Goal: Task Accomplishment & Management: Manage account settings

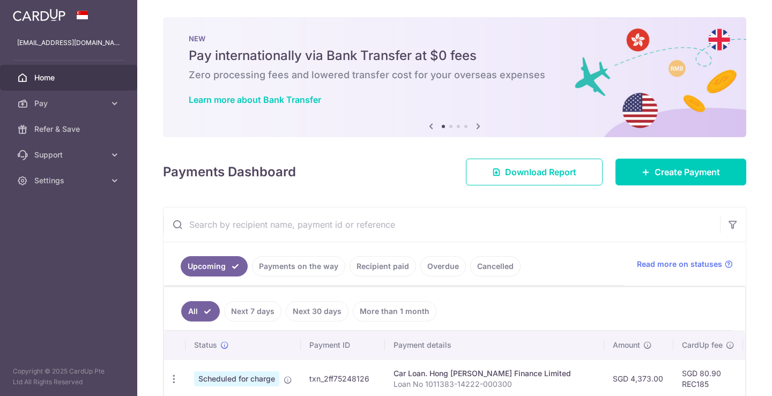
scroll to position [191, 0]
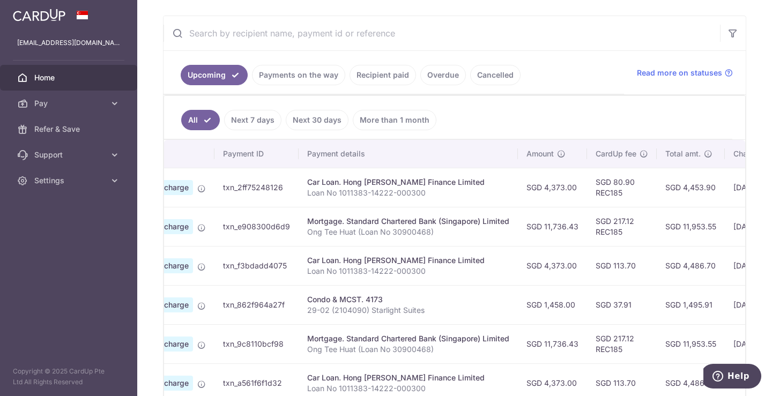
drag, startPoint x: 486, startPoint y: 272, endPoint x: 517, endPoint y: 277, distance: 30.9
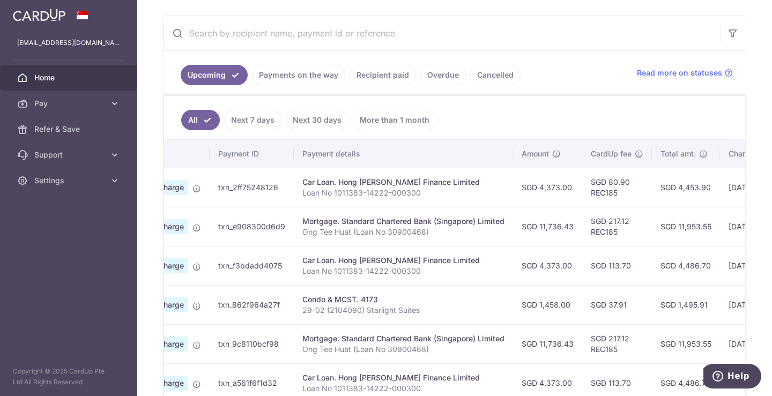
click at [390, 78] on link "Recipient paid" at bounding box center [383, 75] width 66 height 20
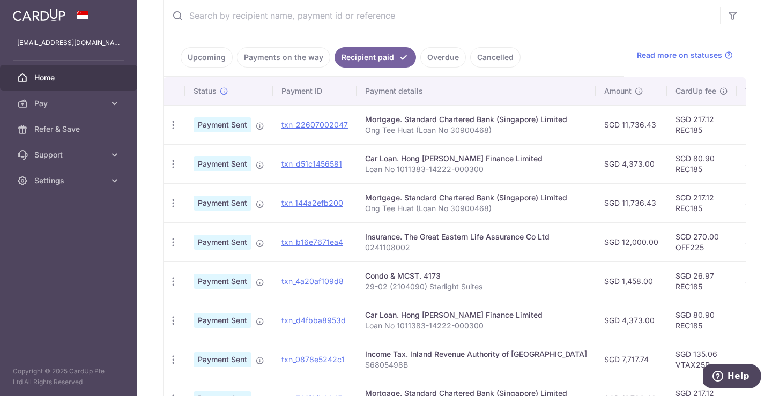
scroll to position [191, 0]
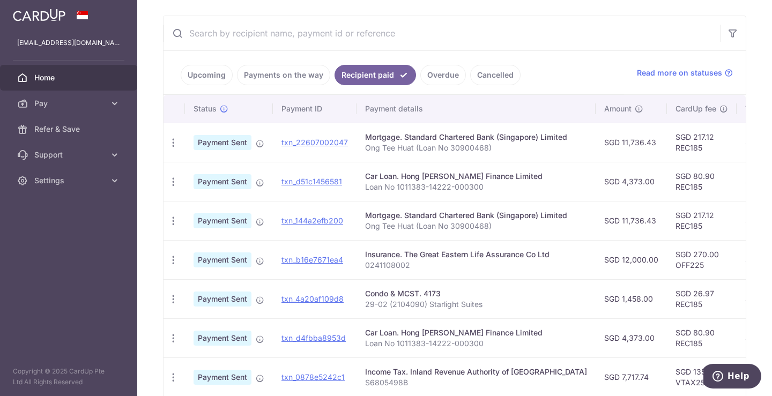
click at [212, 79] on link "Upcoming" at bounding box center [207, 75] width 52 height 20
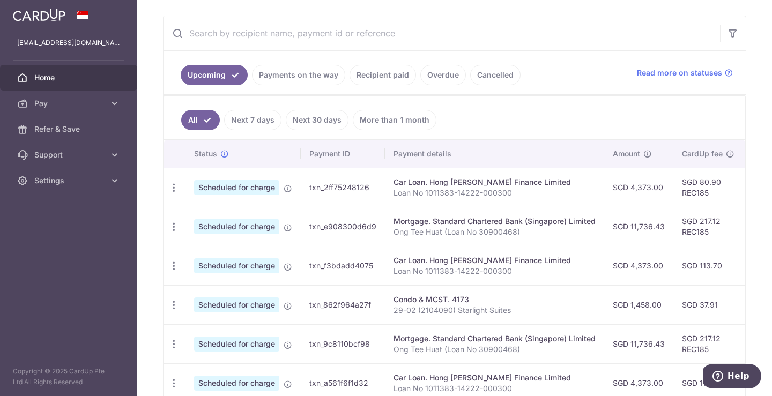
click at [388, 76] on link "Recipient paid" at bounding box center [383, 75] width 66 height 20
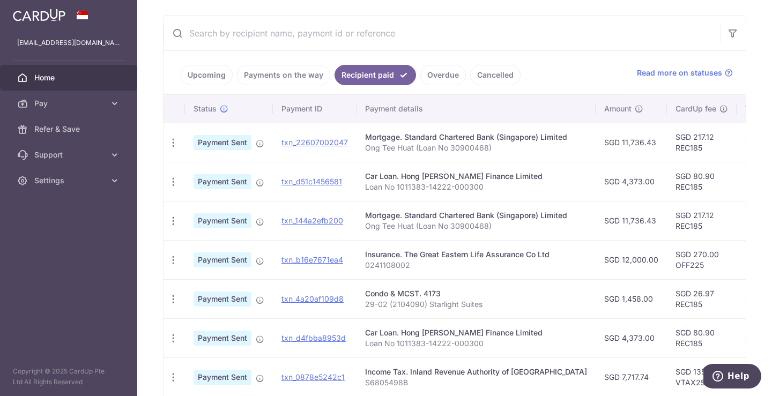
click at [211, 76] on link "Upcoming" at bounding box center [207, 75] width 52 height 20
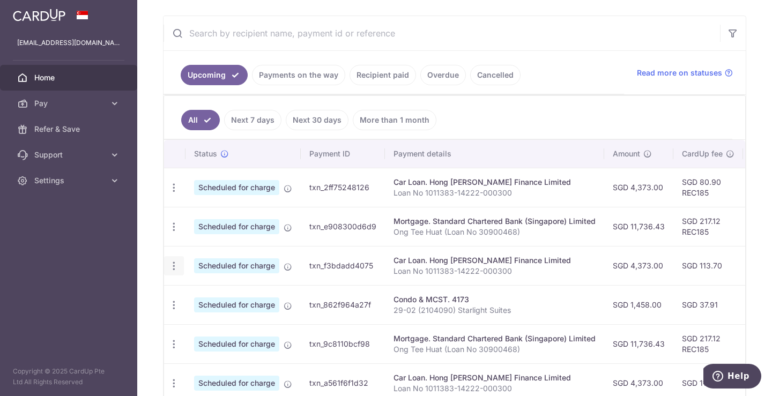
click at [178, 270] on icon "button" at bounding box center [173, 266] width 11 height 11
click at [206, 291] on span "Update payment" at bounding box center [231, 295] width 73 height 13
radio input "true"
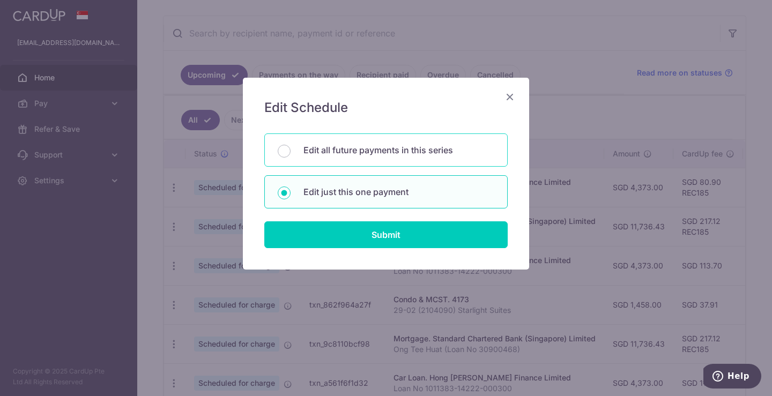
click at [391, 157] on div "Edit all future payments in this series" at bounding box center [385, 150] width 243 height 33
radio input "true"
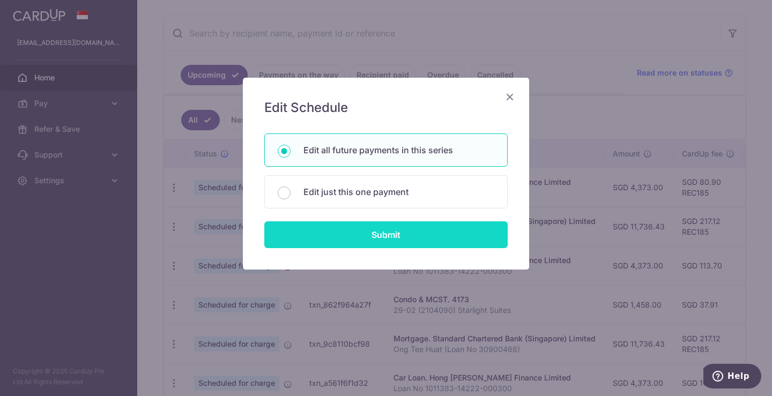
click at [391, 233] on input "Submit" at bounding box center [385, 234] width 243 height 27
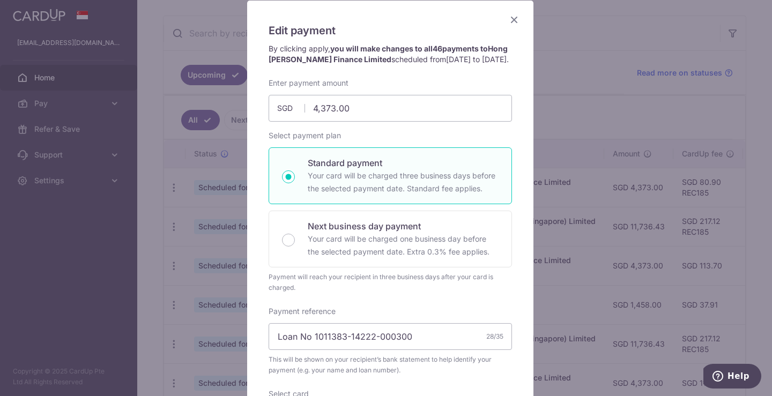
scroll to position [0, 0]
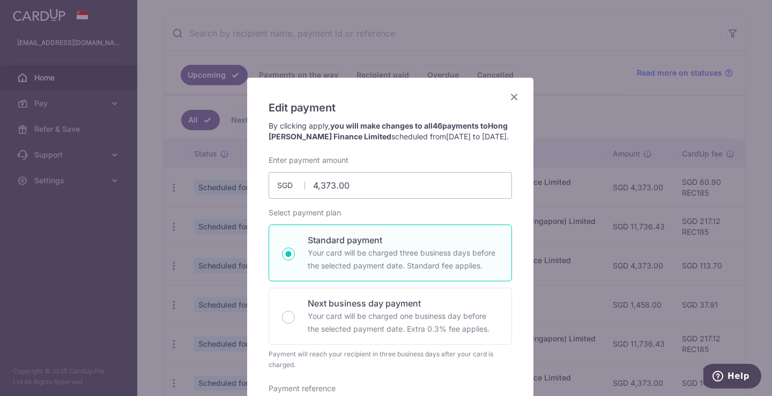
click at [508, 94] on icon "Close" at bounding box center [514, 96] width 13 height 13
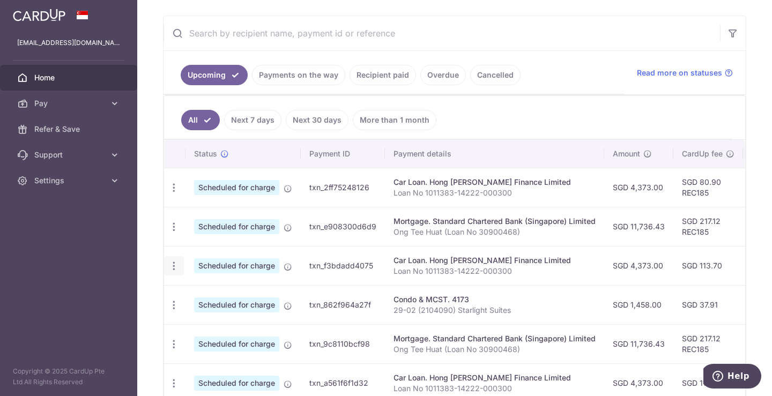
click at [174, 269] on icon "button" at bounding box center [173, 266] width 11 height 11
click at [205, 292] on span "Update payment" at bounding box center [231, 295] width 73 height 13
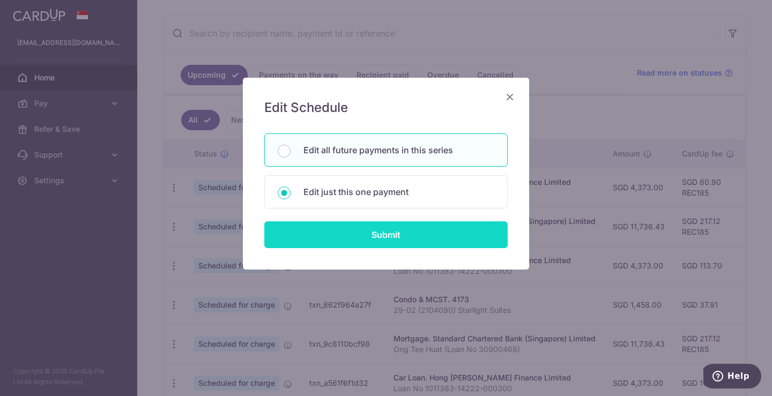
click at [363, 243] on input "Submit" at bounding box center [385, 234] width 243 height 27
radio input "true"
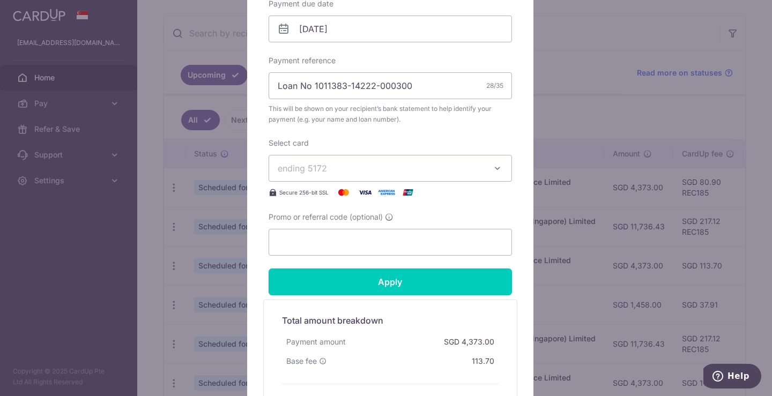
scroll to position [358, 0]
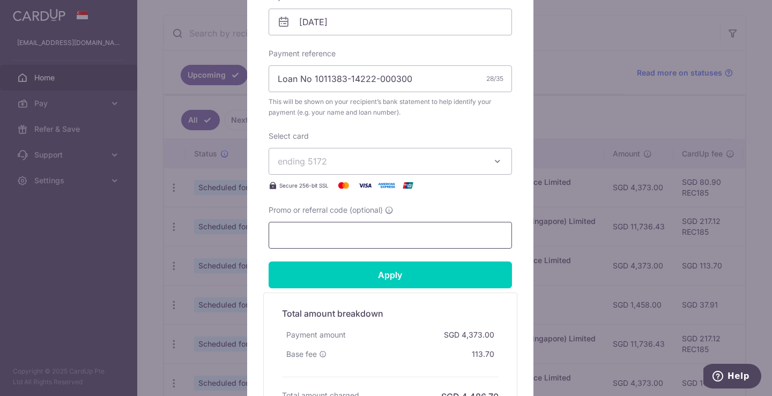
click at [357, 234] on input "Promo or referral code (optional)" at bounding box center [390, 235] width 243 height 27
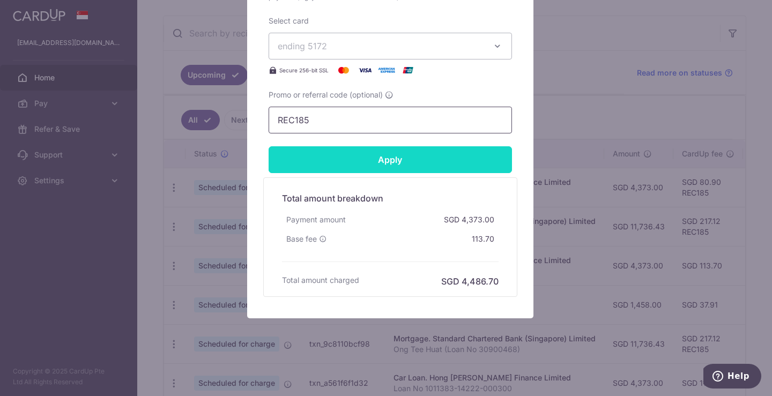
type input "REC185"
click at [409, 156] on input "Apply" at bounding box center [390, 159] width 243 height 27
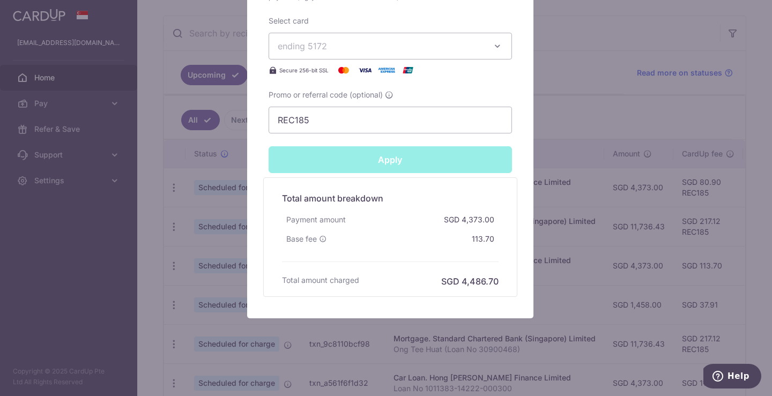
type input "Successfully Applied"
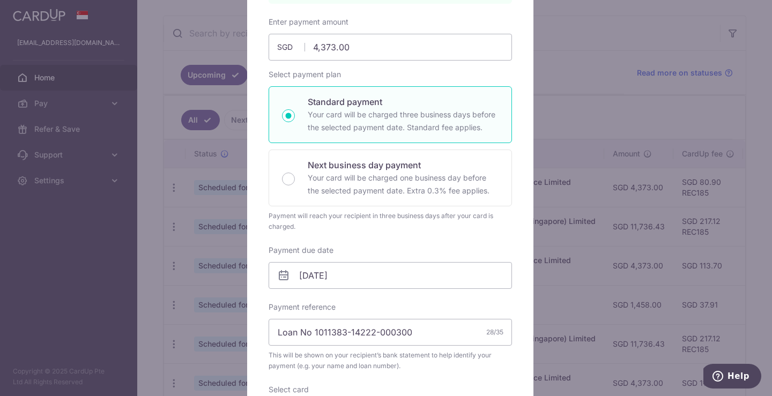
scroll to position [0, 0]
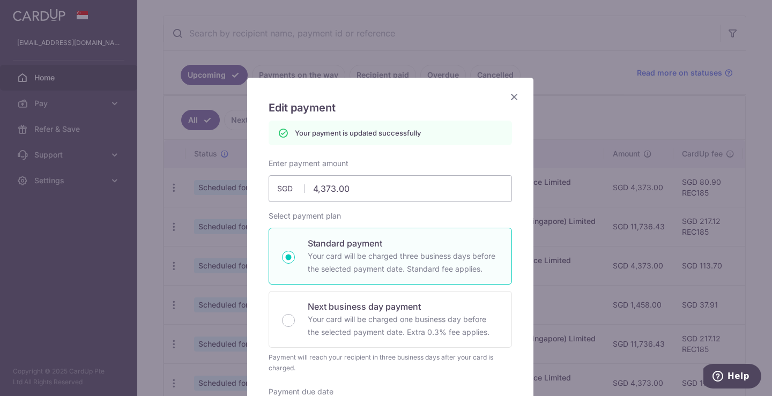
click at [512, 93] on icon "Close" at bounding box center [514, 96] width 13 height 13
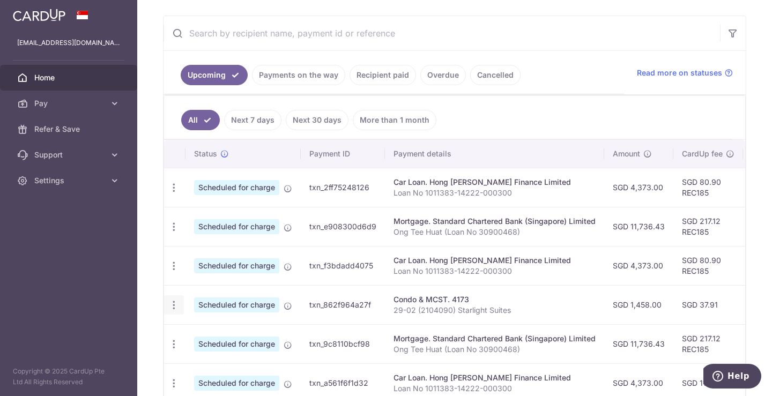
click at [174, 307] on icon "button" at bounding box center [173, 305] width 11 height 11
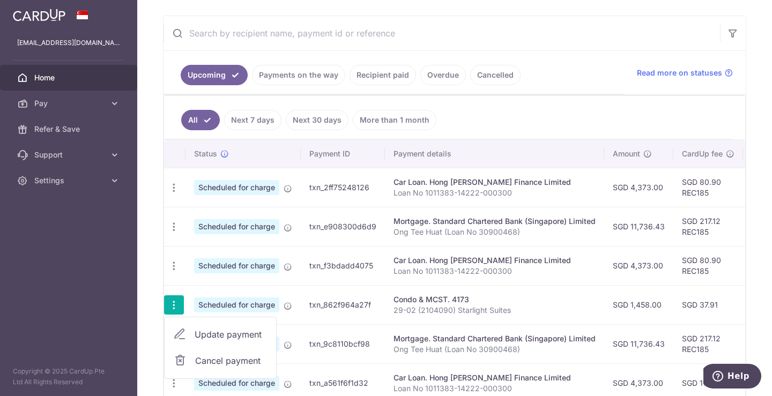
click at [210, 332] on span "Update payment" at bounding box center [231, 334] width 73 height 13
radio input "true"
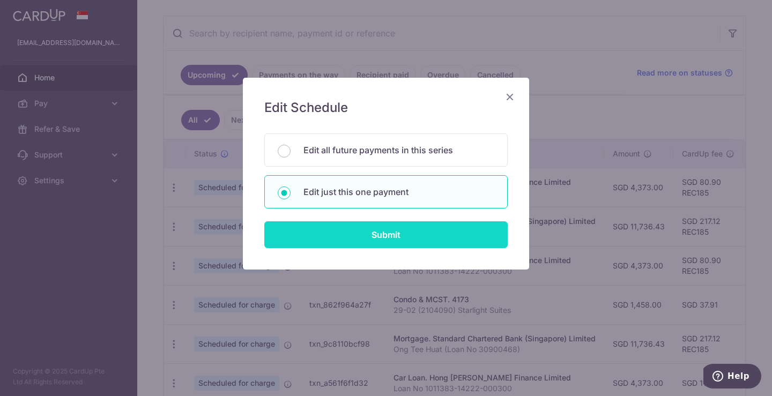
click at [363, 242] on input "Submit" at bounding box center [385, 234] width 243 height 27
radio input "true"
type input "1,458.00"
type input "[DATE]"
type input "29-02 (2104090) Starlight Suites"
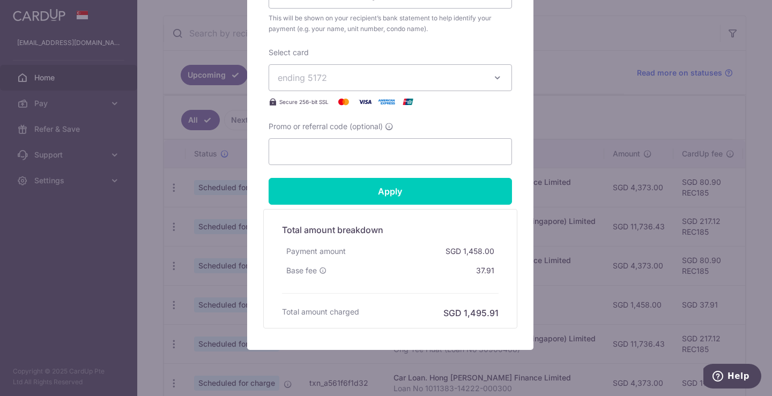
scroll to position [473, 0]
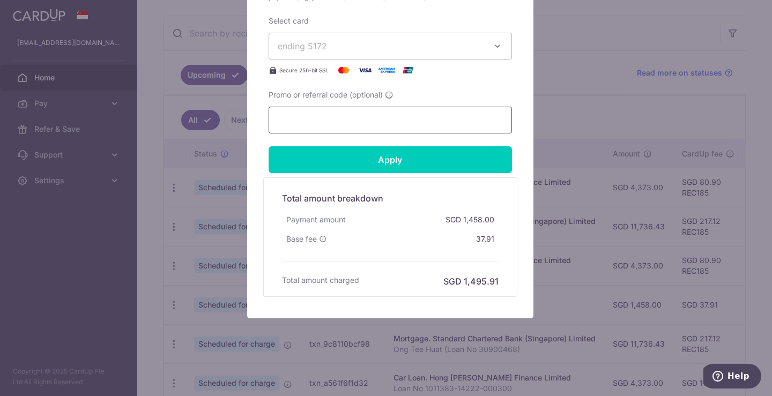
click at [346, 113] on input "Promo or referral code (optional)" at bounding box center [390, 120] width 243 height 27
click at [346, 113] on input "REC185" at bounding box center [390, 120] width 243 height 27
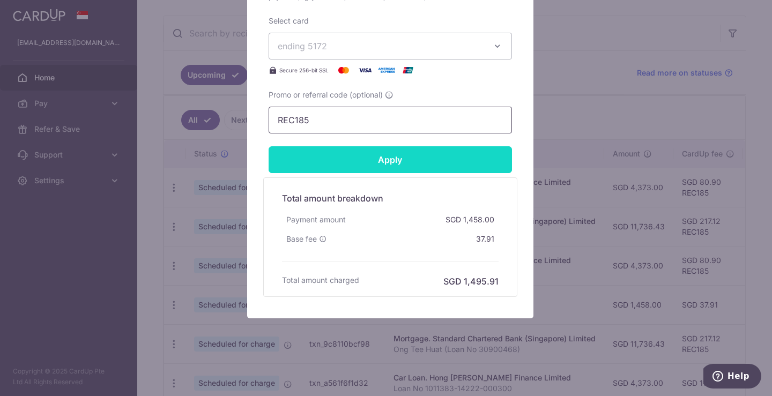
type input "REC185"
click at [386, 162] on input "Apply" at bounding box center [390, 159] width 243 height 27
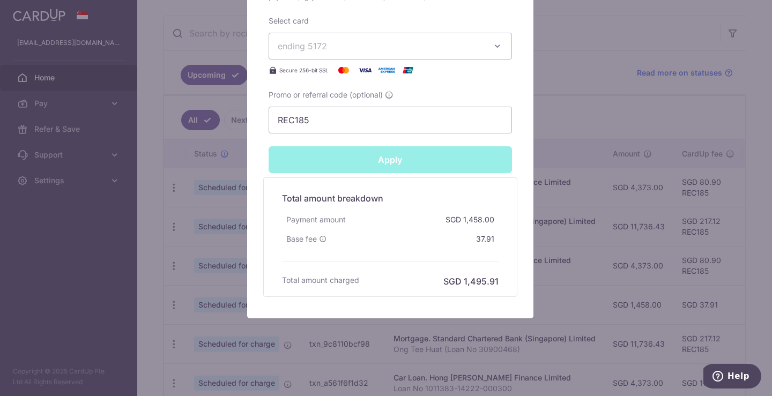
type input "Successfully Applied"
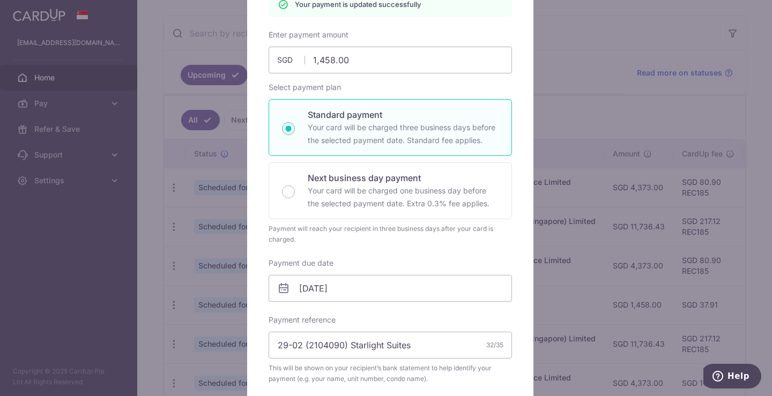
scroll to position [0, 0]
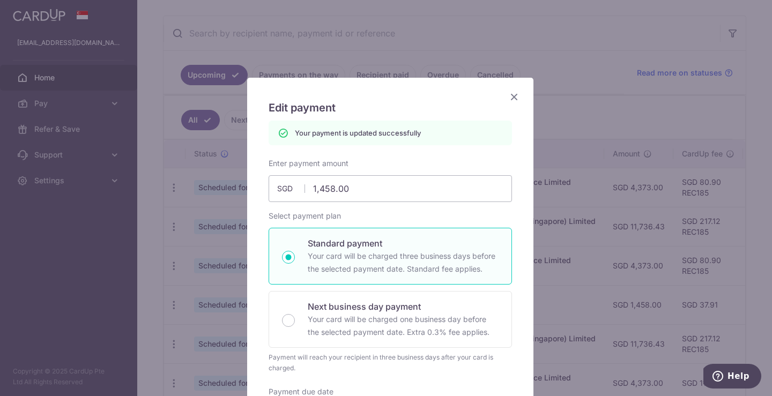
click at [509, 95] on icon "Close" at bounding box center [514, 96] width 13 height 13
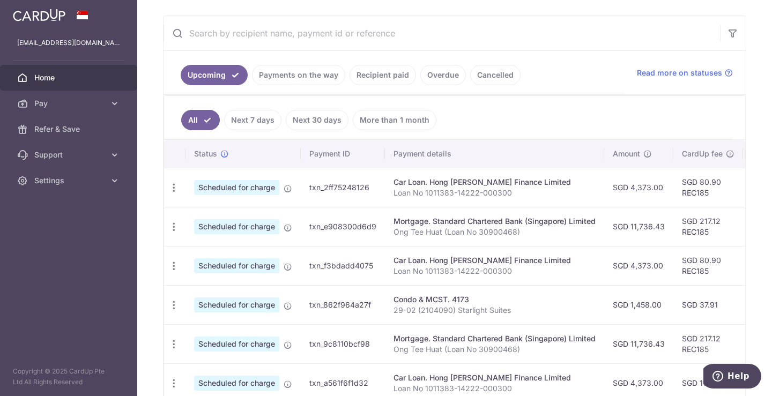
scroll to position [371, 0]
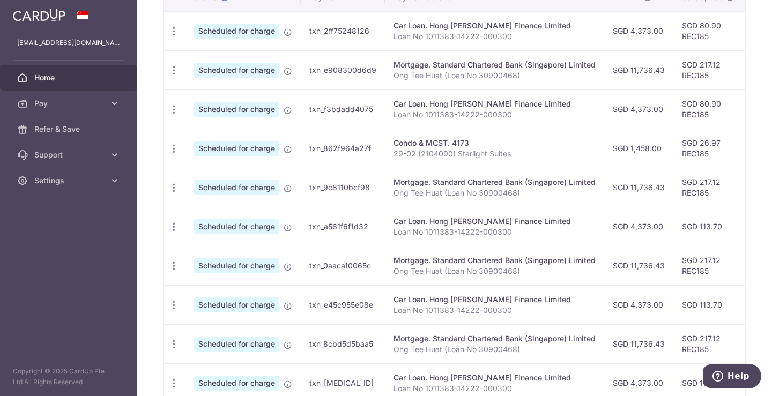
scroll to position [358, 0]
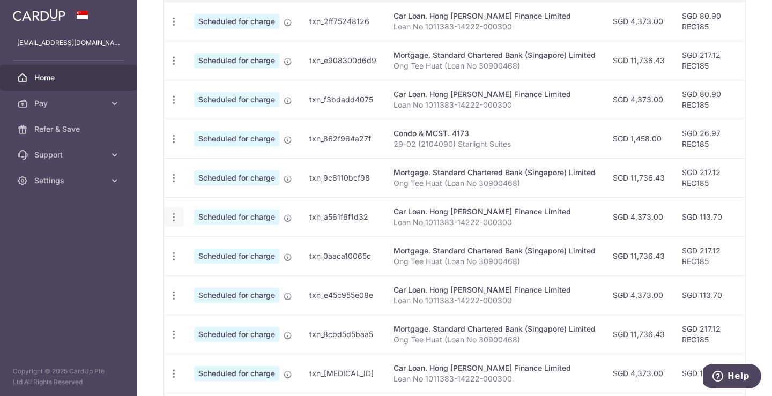
click at [174, 218] on icon "button" at bounding box center [173, 217] width 11 height 11
click at [203, 243] on span "Update payment" at bounding box center [231, 246] width 73 height 13
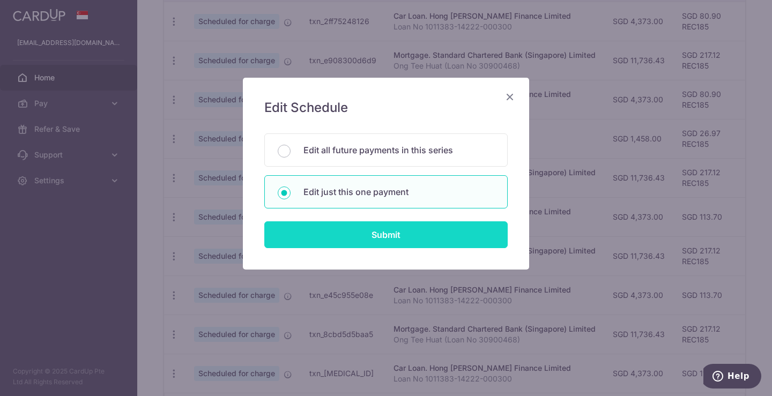
click at [375, 237] on input "Submit" at bounding box center [385, 234] width 243 height 27
radio input "true"
type input "4,373.00"
type input "[DATE]"
type input "Loan No 1011383-14222-000300"
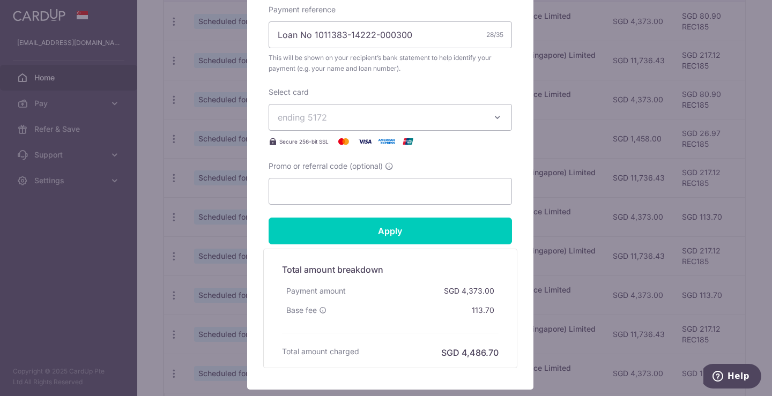
scroll to position [473, 0]
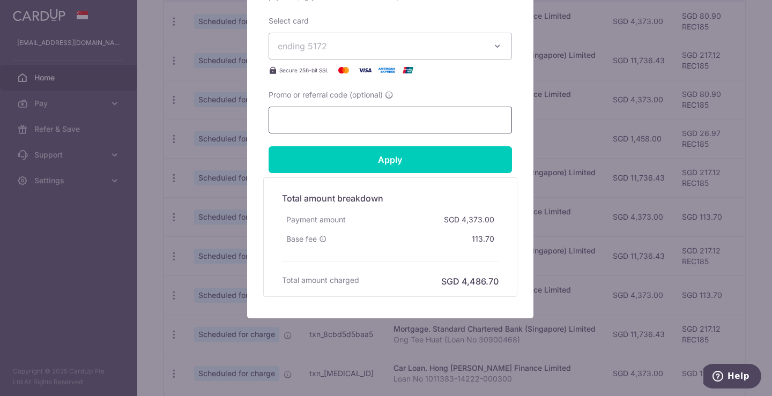
click at [358, 118] on input "Promo or referral code (optional)" at bounding box center [390, 120] width 243 height 27
paste input "REC185"
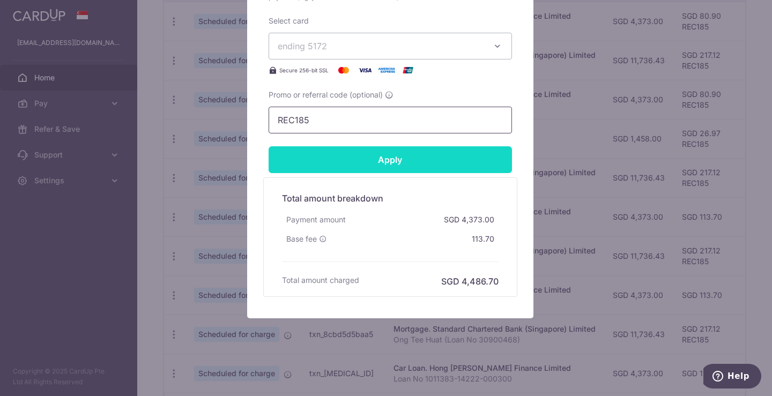
type input "REC185"
click at [438, 166] on input "Apply" at bounding box center [390, 159] width 243 height 27
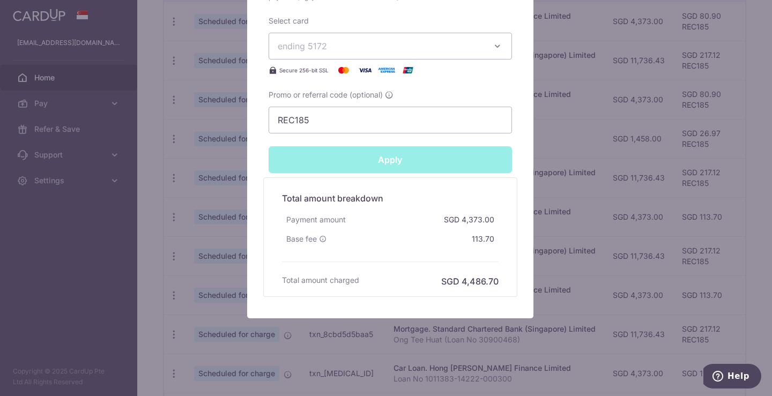
type input "Successfully Applied"
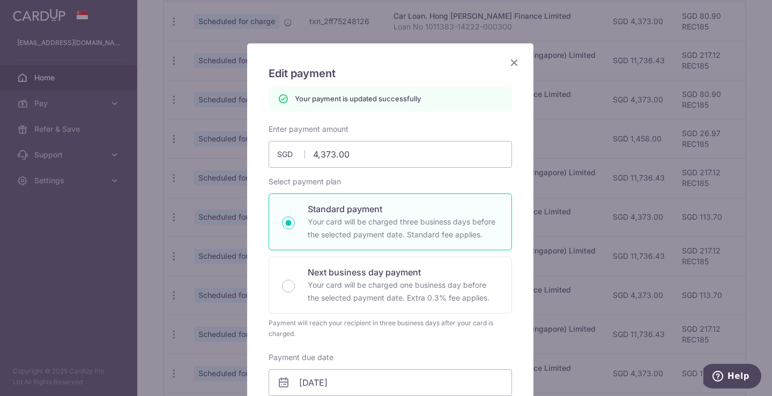
scroll to position [0, 0]
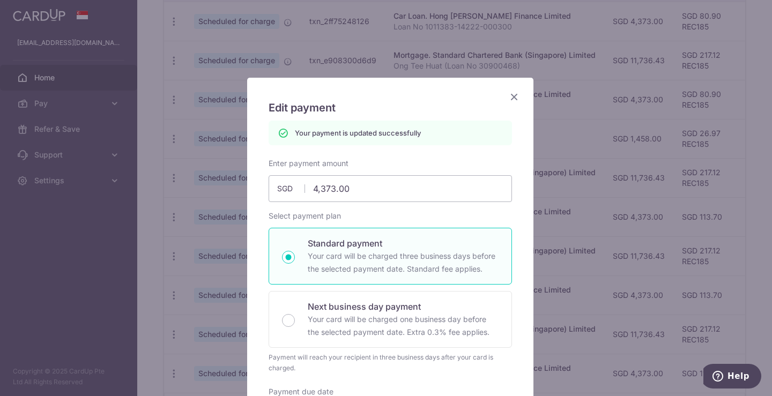
click at [512, 95] on icon "Close" at bounding box center [514, 96] width 13 height 13
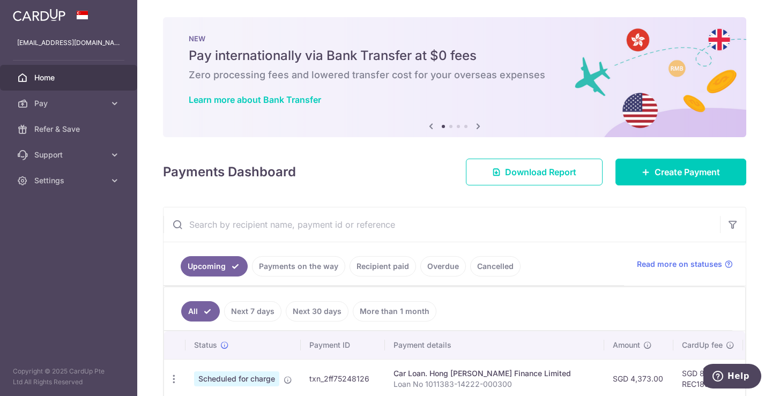
scroll to position [371, 0]
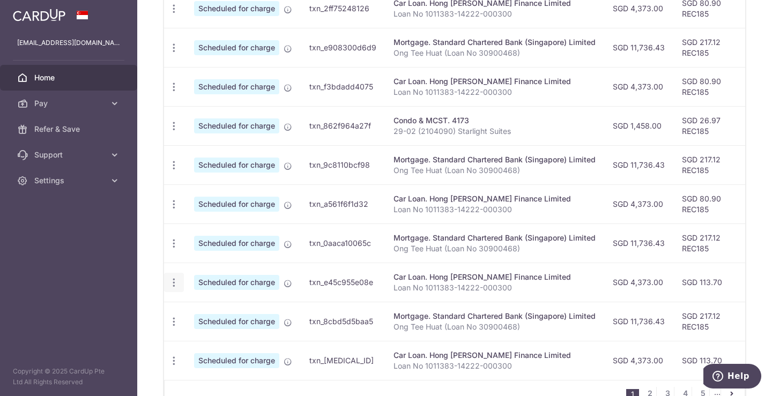
click at [177, 283] on icon "button" at bounding box center [173, 282] width 11 height 11
click at [215, 314] on span "Update payment" at bounding box center [231, 312] width 73 height 13
radio input "true"
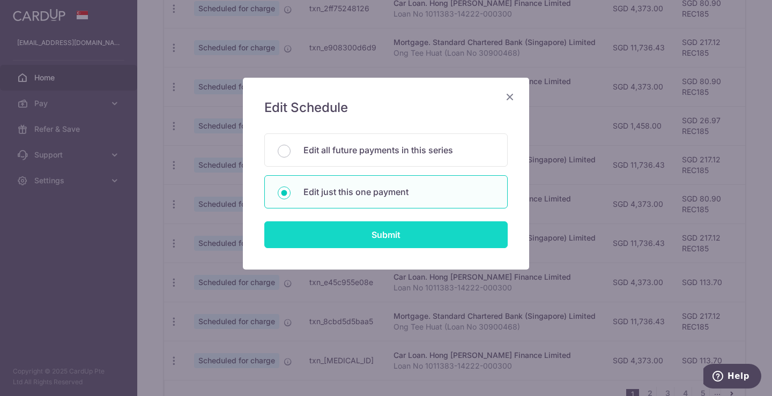
click at [395, 237] on input "Submit" at bounding box center [385, 234] width 243 height 27
radio input "true"
type input "4,373.00"
type input "[DATE]"
type input "Loan No 1011383-14222-000300"
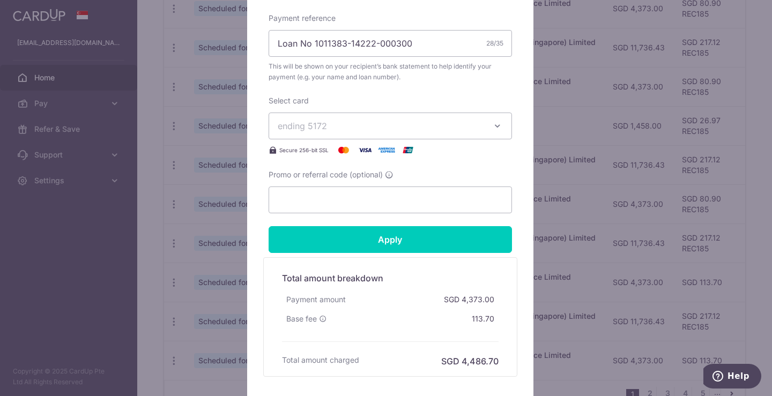
scroll to position [473, 0]
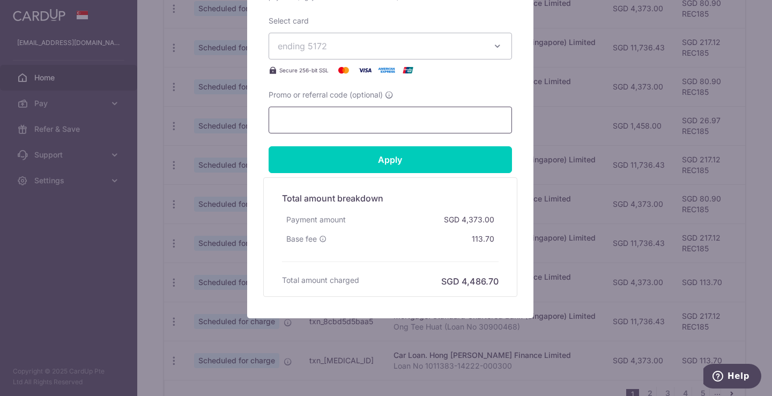
click at [367, 125] on input "Promo or referral code (optional)" at bounding box center [390, 120] width 243 height 27
paste input "REC185"
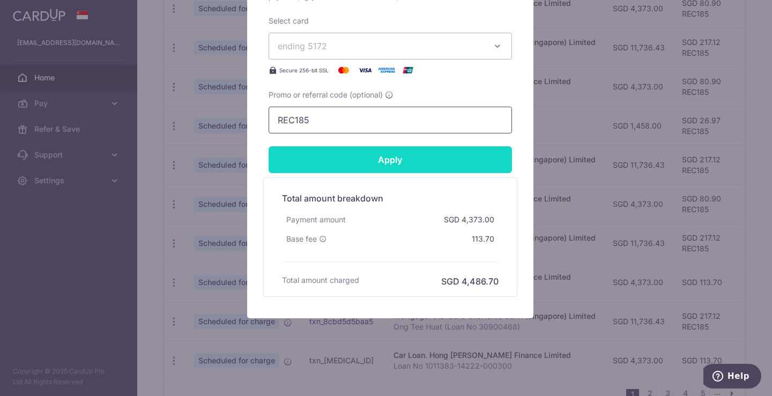
type input "REC185"
click at [375, 158] on input "Apply" at bounding box center [390, 159] width 243 height 27
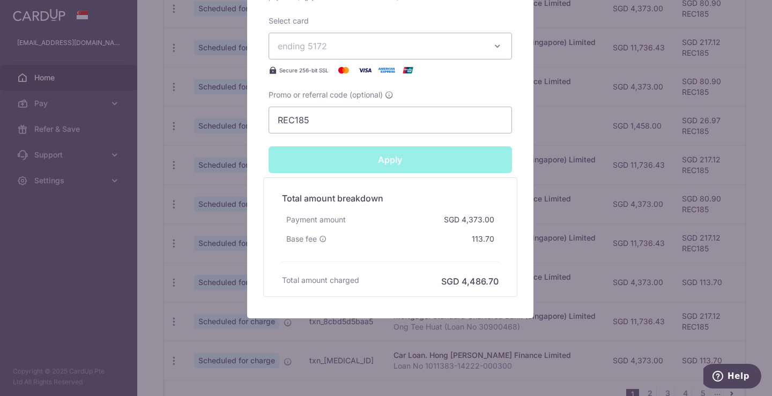
type input "Successfully Applied"
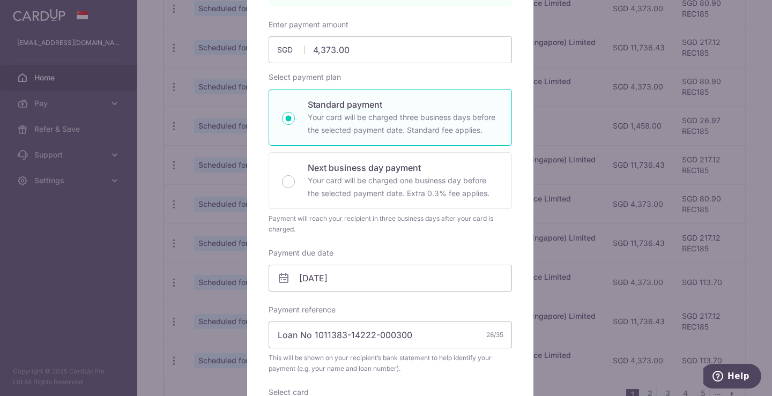
scroll to position [0, 0]
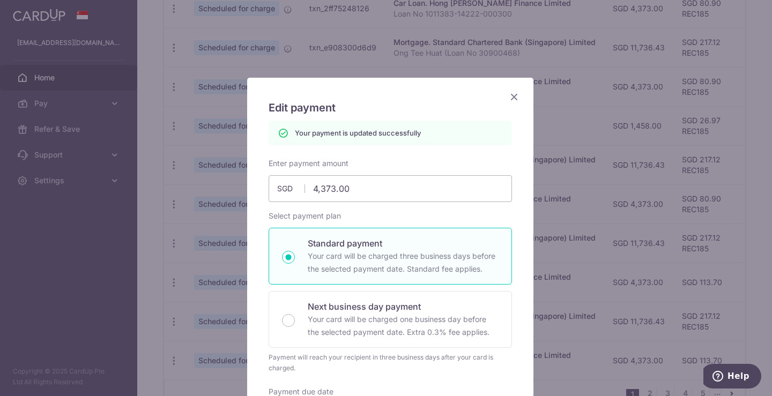
click at [513, 93] on icon "Close" at bounding box center [514, 96] width 13 height 13
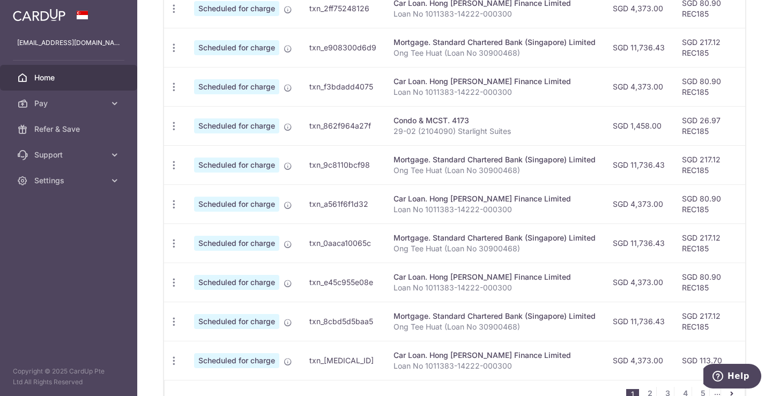
scroll to position [438, 0]
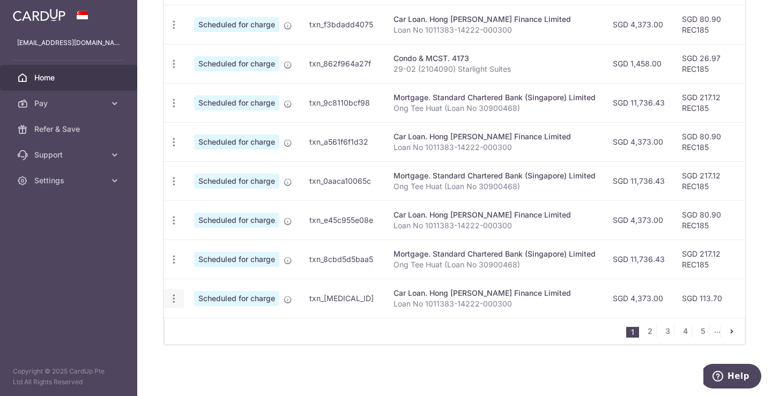
click at [177, 293] on icon "button" at bounding box center [173, 298] width 11 height 11
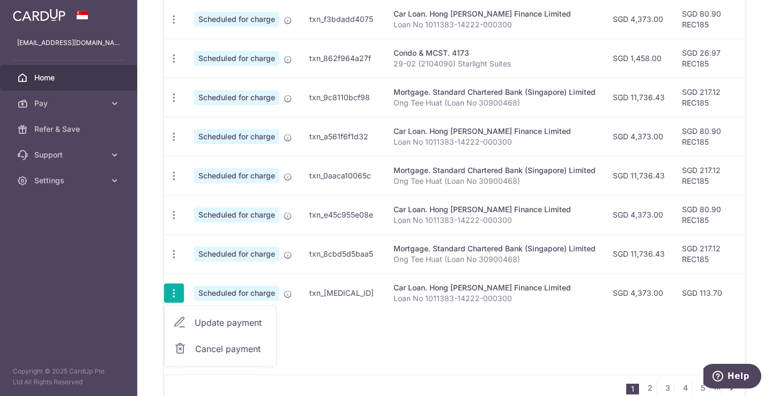
click at [226, 321] on span "Update payment" at bounding box center [231, 322] width 73 height 13
radio input "true"
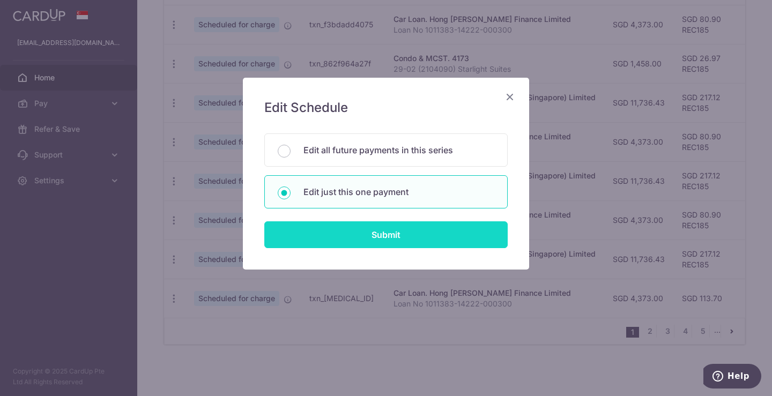
click at [389, 229] on input "Submit" at bounding box center [385, 234] width 243 height 27
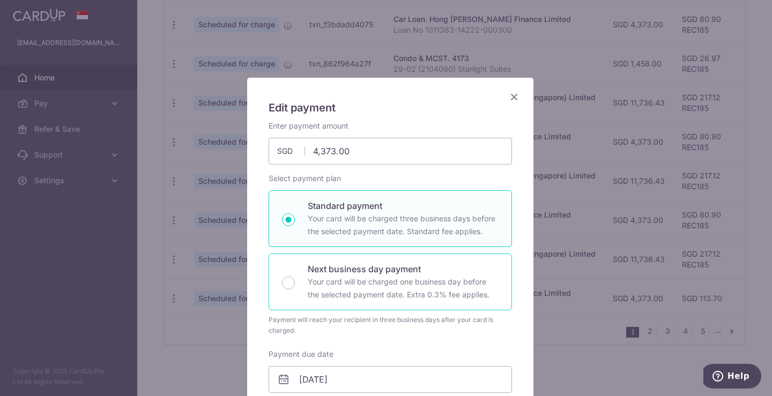
scroll to position [473, 0]
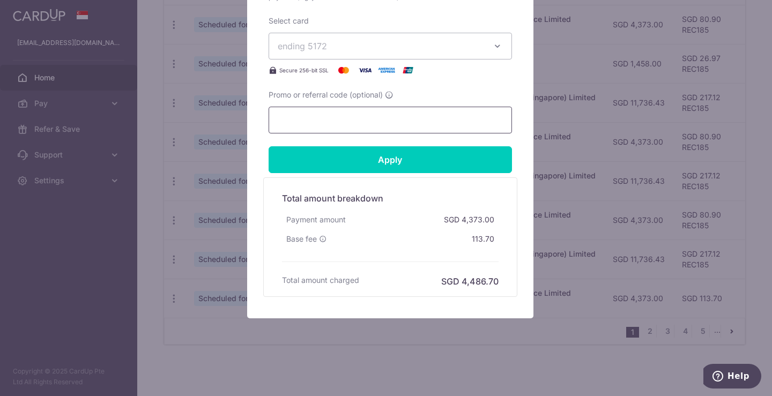
click at [363, 113] on input "Promo or referral code (optional)" at bounding box center [390, 120] width 243 height 27
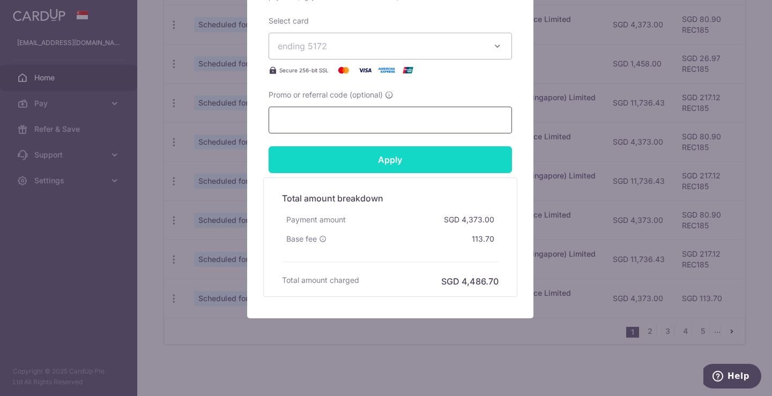
paste input "REC185"
type input "REC185"
click at [383, 154] on input "Apply" at bounding box center [390, 159] width 243 height 27
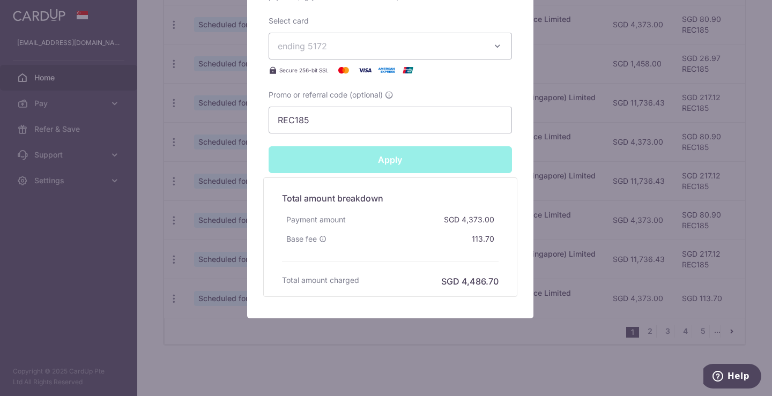
type input "Successfully Applied"
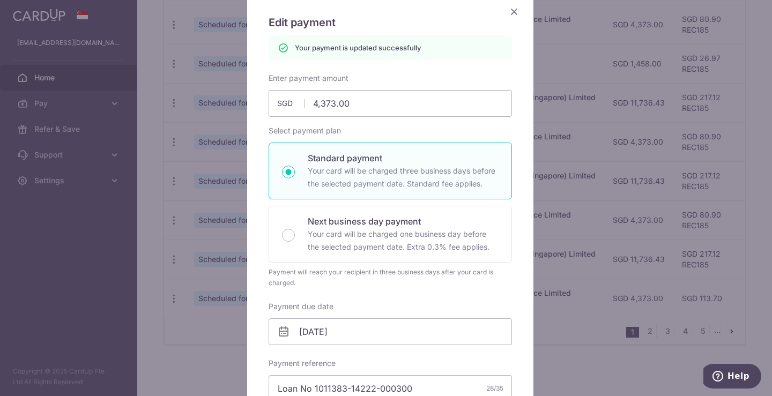
scroll to position [0, 0]
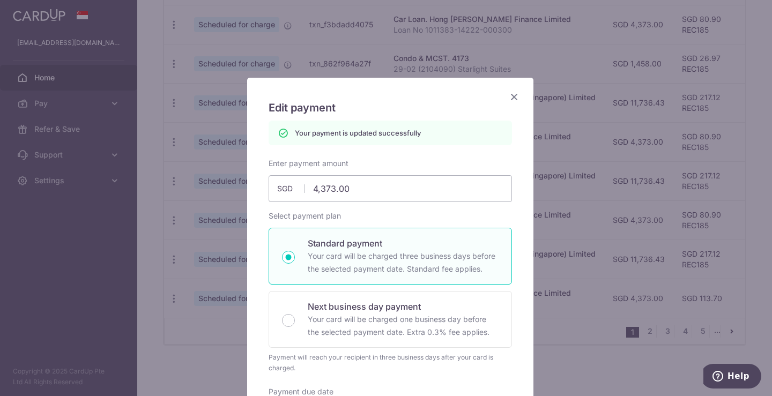
click at [508, 95] on icon "Close" at bounding box center [514, 96] width 13 height 13
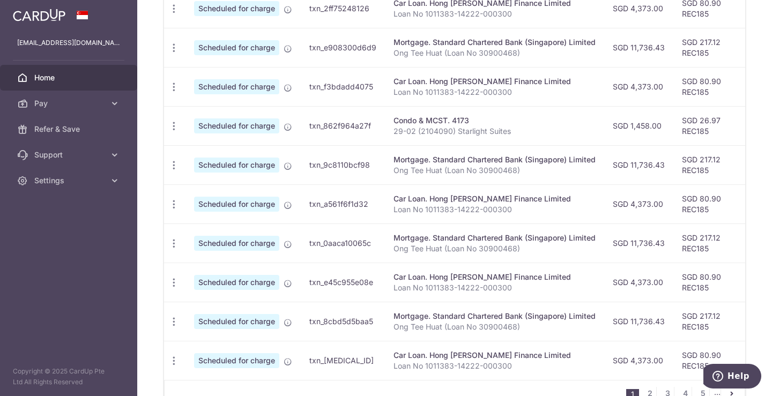
scroll to position [438, 0]
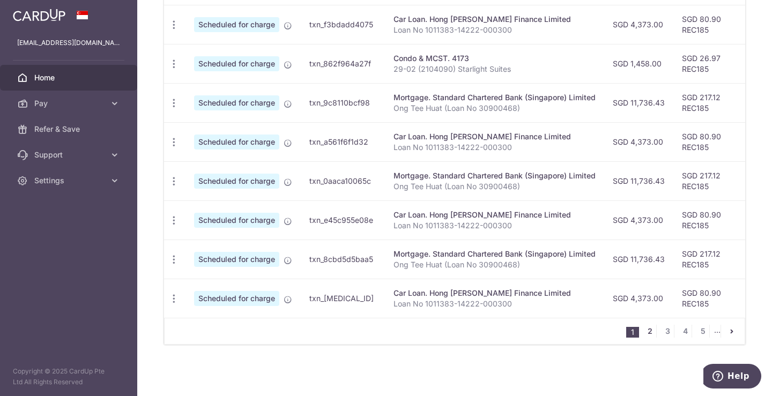
click at [644, 332] on link "2" at bounding box center [650, 331] width 13 height 13
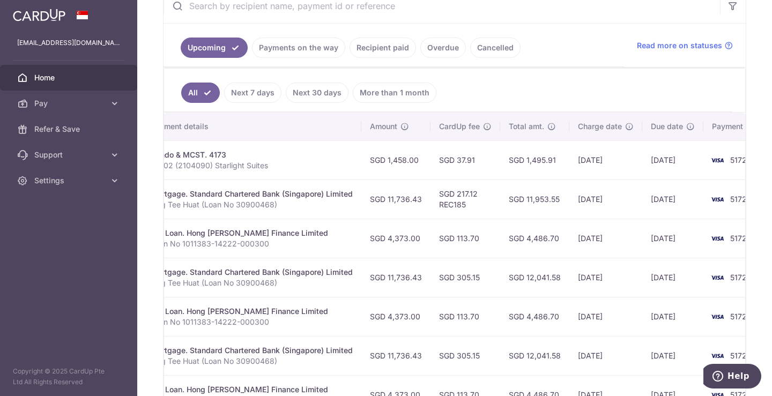
scroll to position [0, 279]
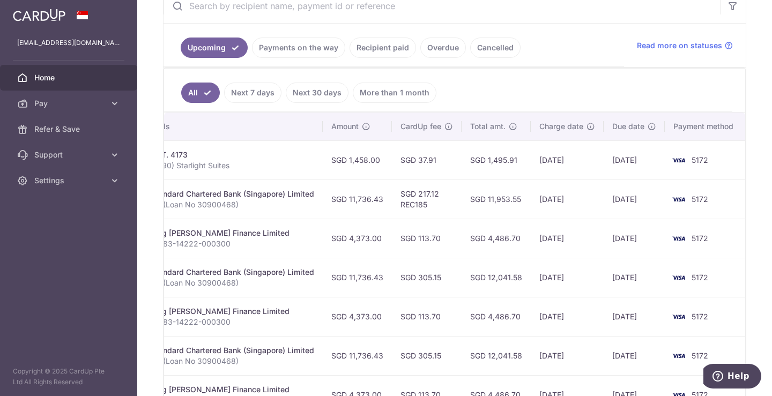
drag, startPoint x: 571, startPoint y: 160, endPoint x: 666, endPoint y: 159, distance: 94.9
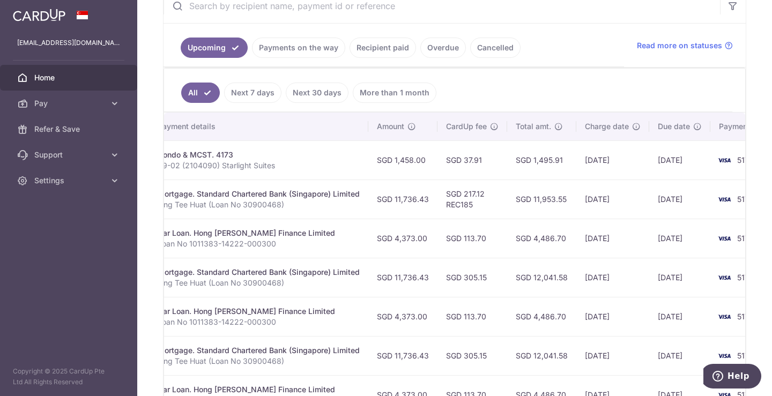
scroll to position [0, 0]
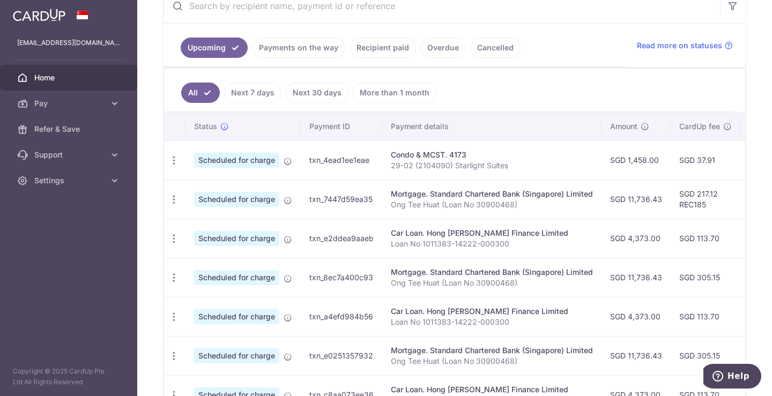
drag, startPoint x: 619, startPoint y: 173, endPoint x: 393, endPoint y: 178, distance: 226.4
click at [177, 163] on icon "button" at bounding box center [173, 160] width 11 height 11
click at [206, 187] on span "Update payment" at bounding box center [231, 189] width 73 height 13
radio input "true"
type input "1,458.00"
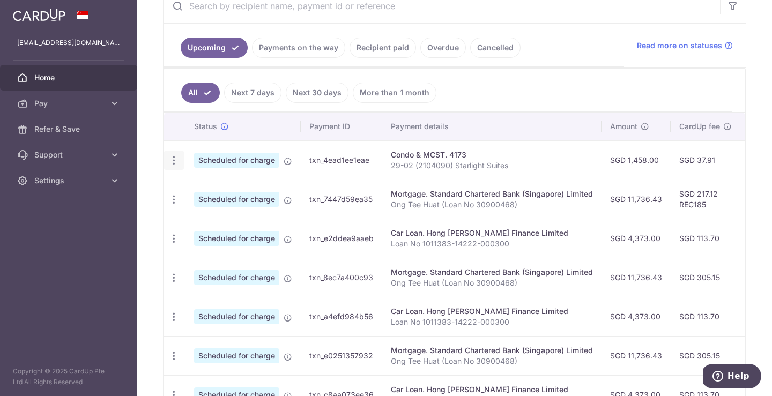
type input "[DATE]"
type input "29-02 (2104090) Starlight Suites"
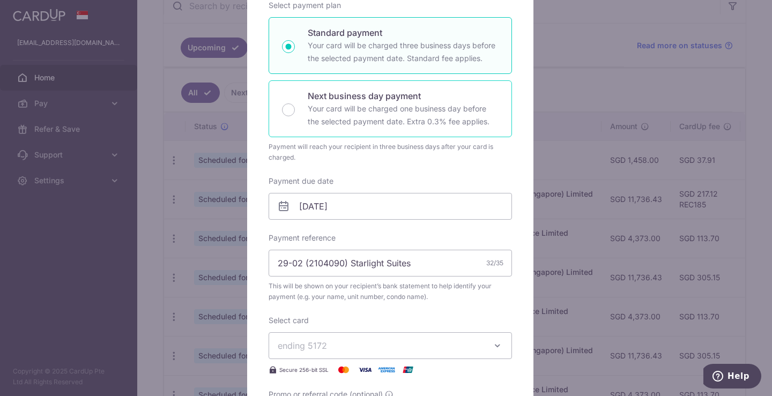
scroll to position [179, 0]
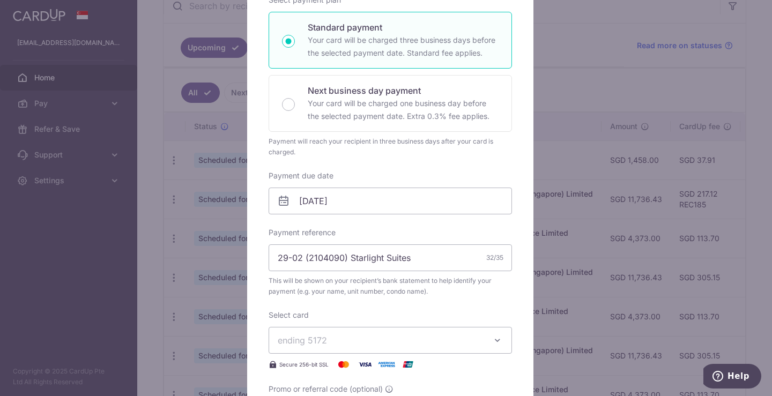
click at [381, 344] on span "ending 5172" at bounding box center [381, 340] width 206 height 13
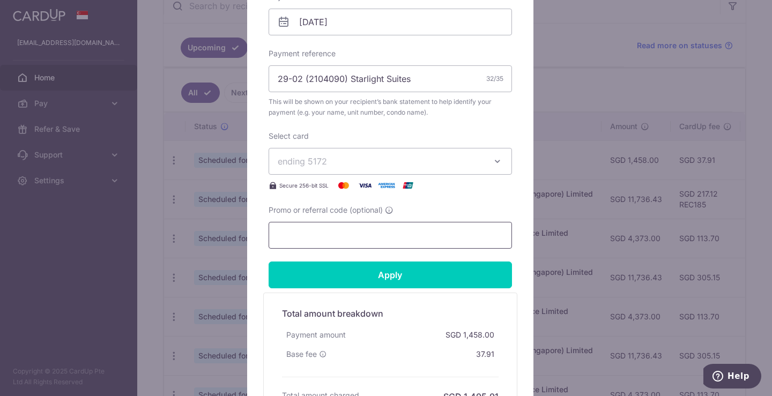
click at [410, 238] on input "Promo or referral code (optional)" at bounding box center [390, 235] width 243 height 27
paste input "REC185"
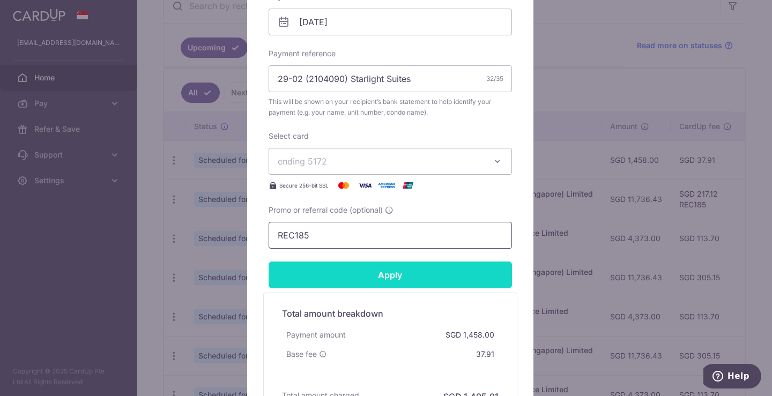
type input "REC185"
click at [403, 272] on input "Apply" at bounding box center [390, 275] width 243 height 27
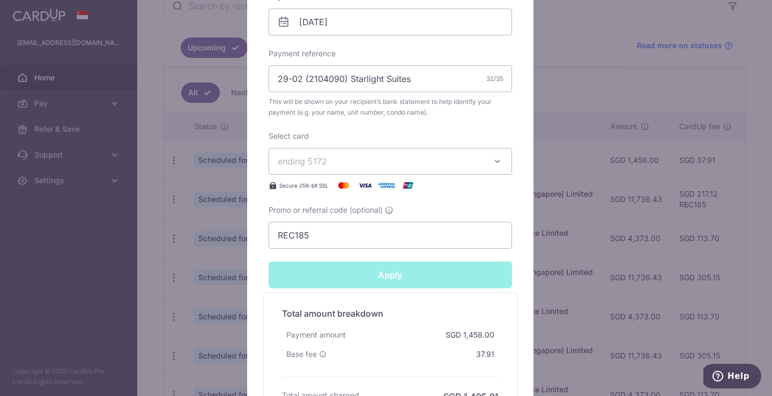
type input "Successfully Applied"
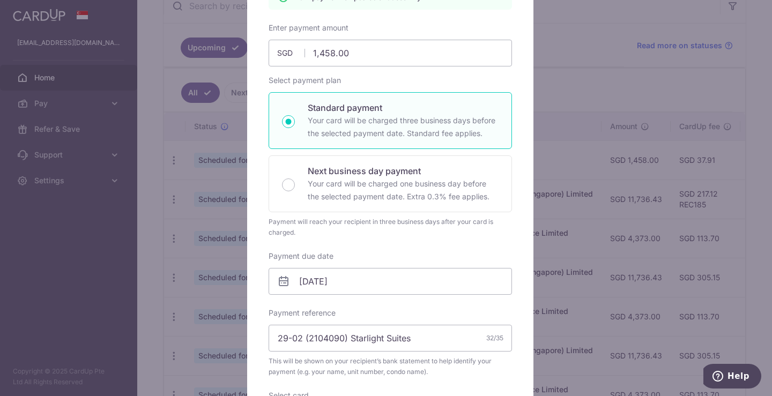
scroll to position [38, 0]
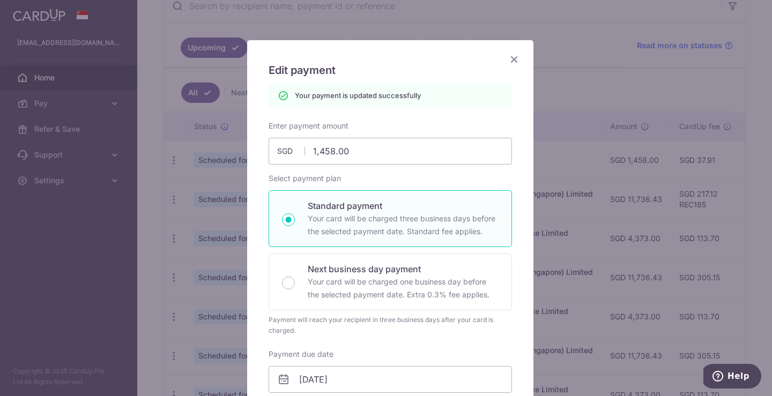
click at [510, 60] on icon "Close" at bounding box center [514, 59] width 13 height 13
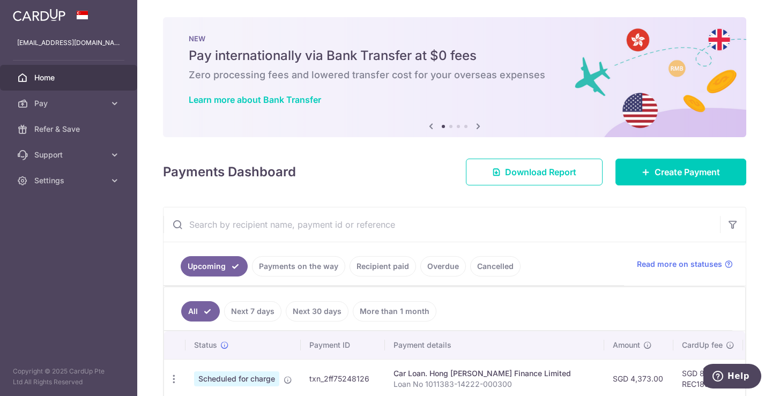
scroll to position [191, 0]
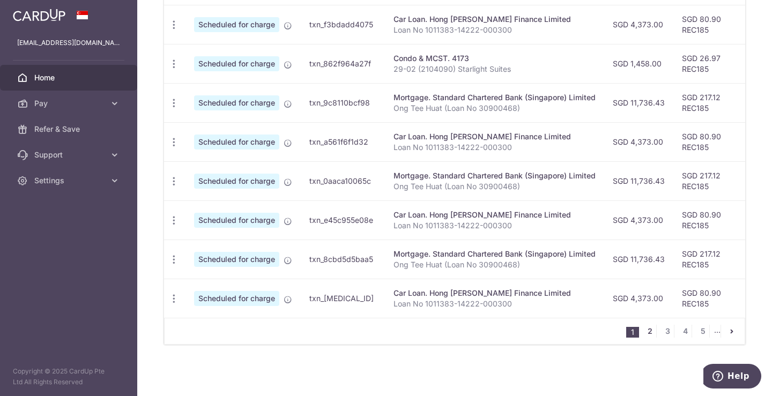
click at [644, 333] on link "2" at bounding box center [650, 331] width 13 height 13
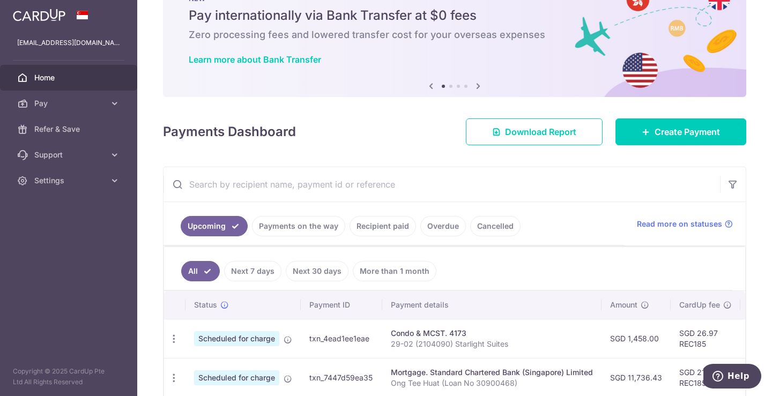
scroll to position [219, 0]
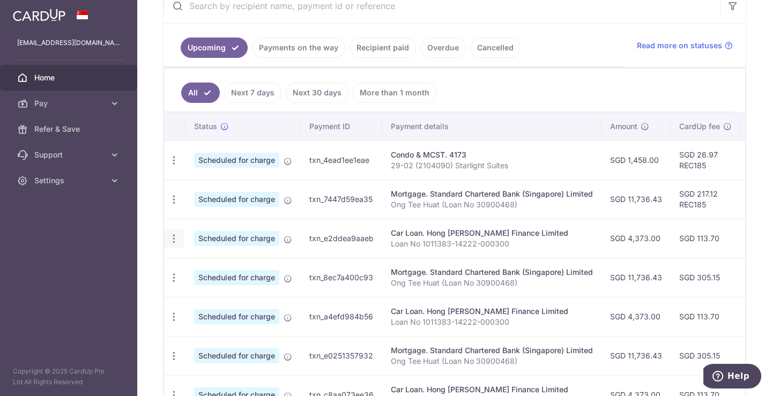
click at [174, 239] on icon "button" at bounding box center [173, 238] width 11 height 11
click at [202, 263] on span "Update payment" at bounding box center [231, 268] width 73 height 13
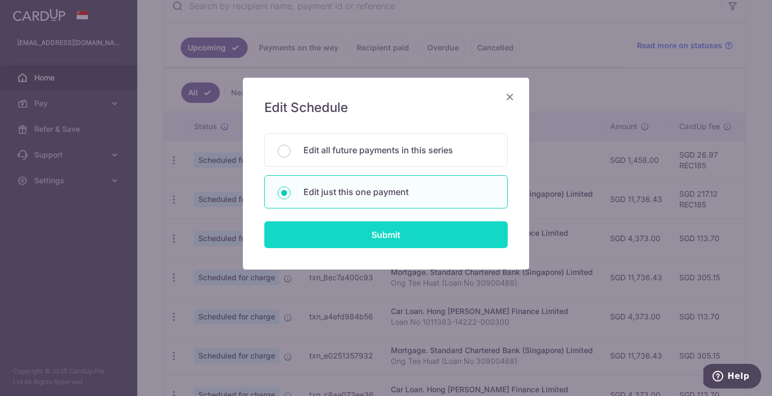
click at [383, 240] on input "Submit" at bounding box center [385, 234] width 243 height 27
radio input "true"
type input "4,373.00"
type input "17/02/2026"
type input "Loan No 1011383-14222-000300"
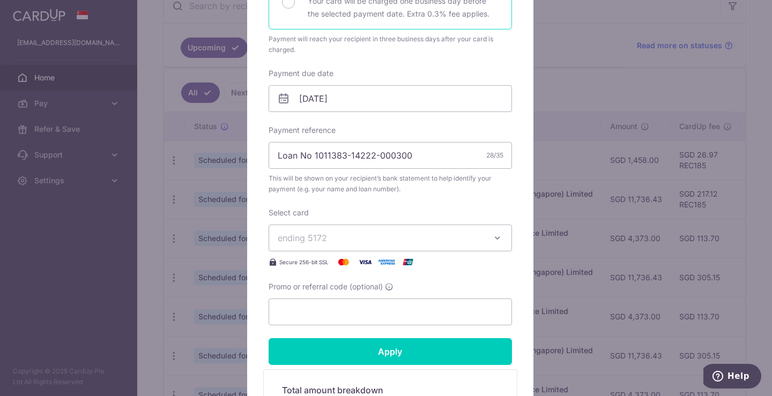
scroll to position [473, 0]
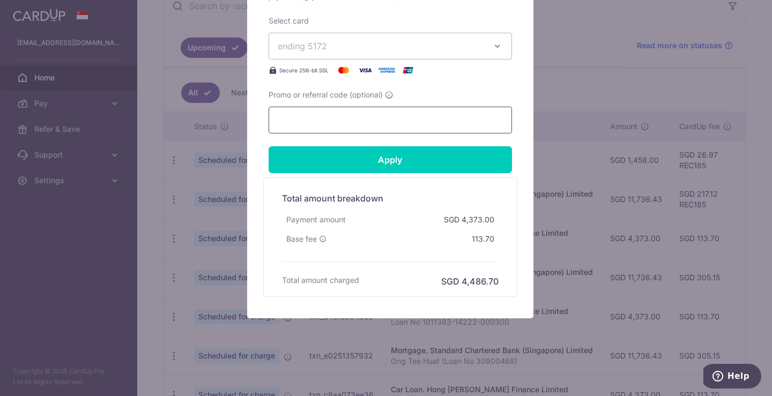
click at [361, 122] on input "Promo or referral code (optional)" at bounding box center [390, 120] width 243 height 27
paste input "REC185"
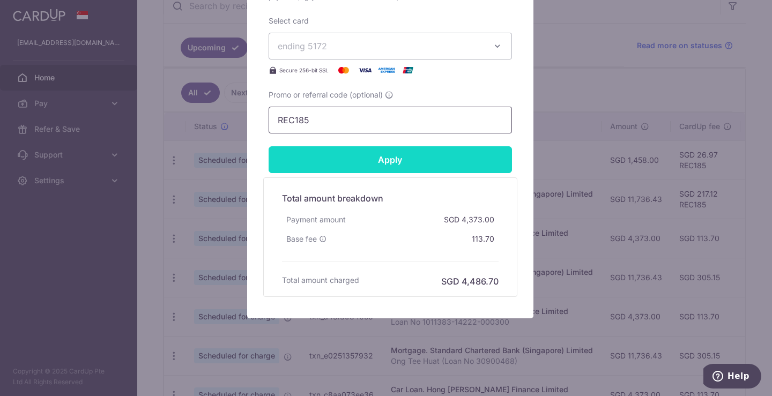
type input "REC185"
click at [382, 160] on input "Apply" at bounding box center [390, 159] width 243 height 27
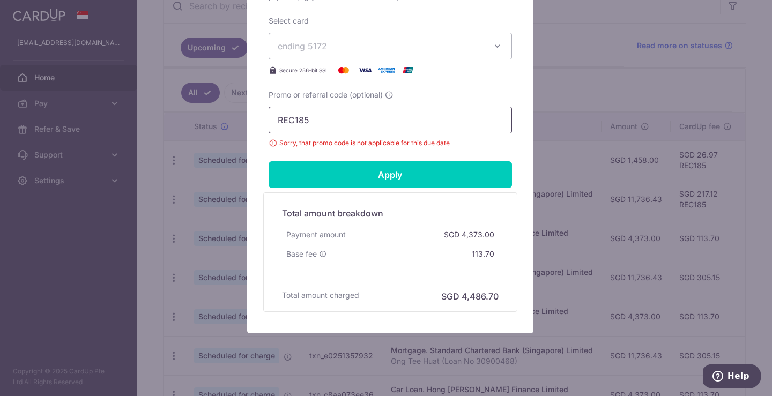
click at [430, 126] on input "REC185" at bounding box center [390, 120] width 243 height 27
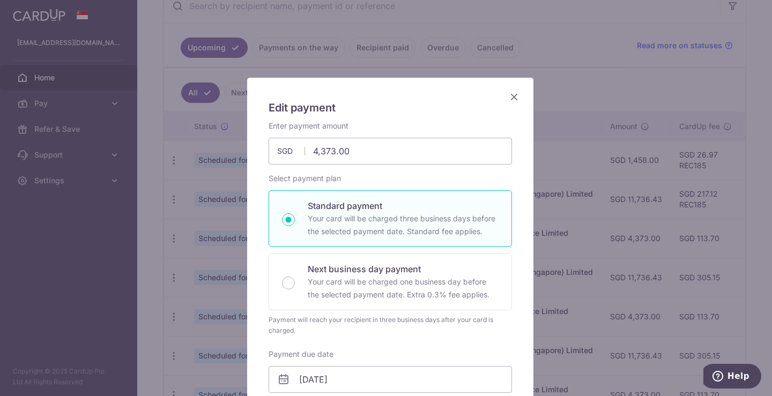
click at [514, 97] on icon "Close" at bounding box center [514, 96] width 13 height 13
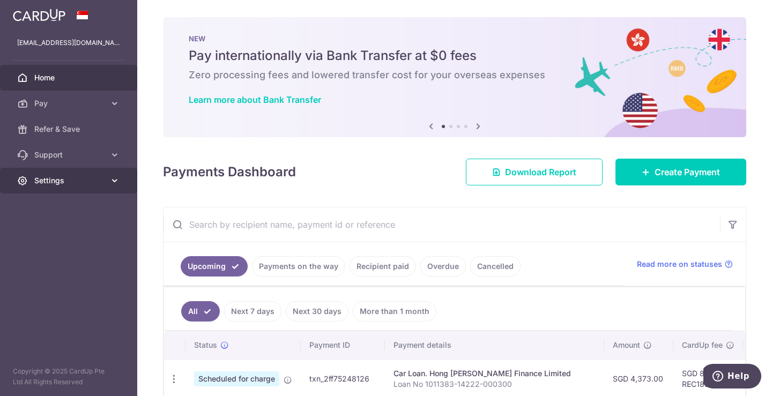
click at [92, 179] on span "Settings" at bounding box center [69, 180] width 71 height 11
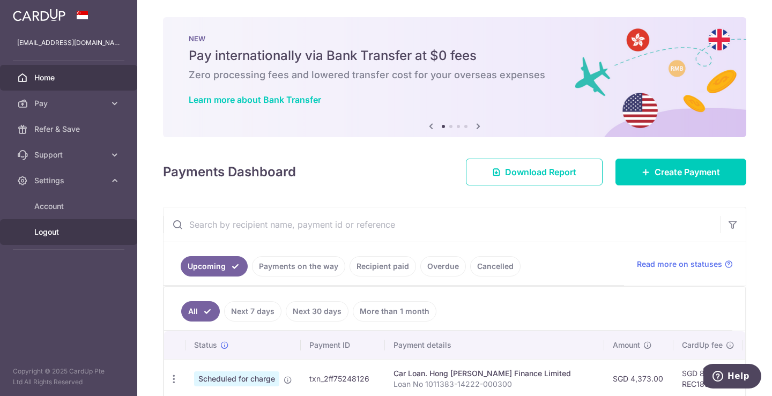
click at [63, 234] on span "Logout" at bounding box center [69, 232] width 71 height 11
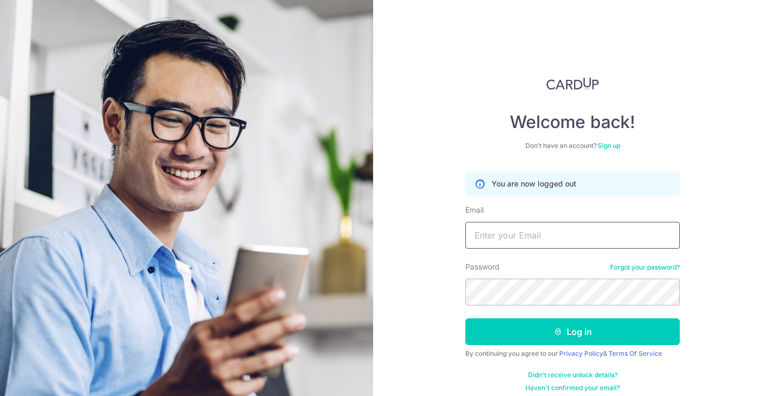
click at [548, 231] on input "Email" at bounding box center [572, 235] width 215 height 27
type input "[EMAIL_ADDRESS][PERSON_NAME][DOMAIN_NAME]"
click at [465, 319] on button "Log in" at bounding box center [572, 332] width 215 height 27
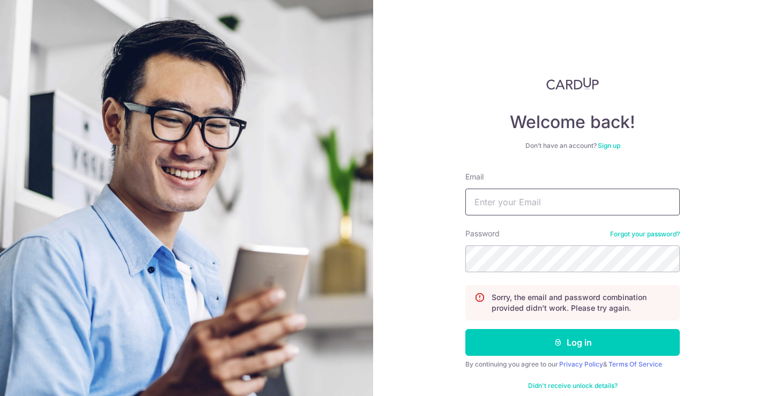
click at [536, 204] on input "Email" at bounding box center [572, 202] width 215 height 27
type input "[EMAIL_ADDRESS][PERSON_NAME][DOMAIN_NAME]"
click at [465, 329] on button "Log in" at bounding box center [572, 342] width 215 height 27
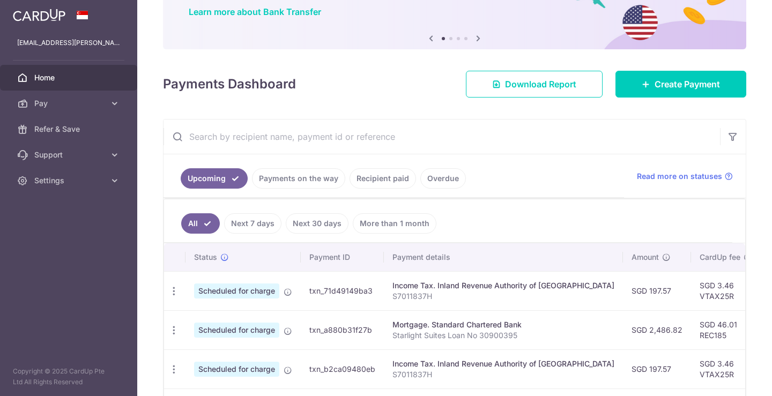
scroll to position [179, 0]
